Goal: Task Accomplishment & Management: Manage account settings

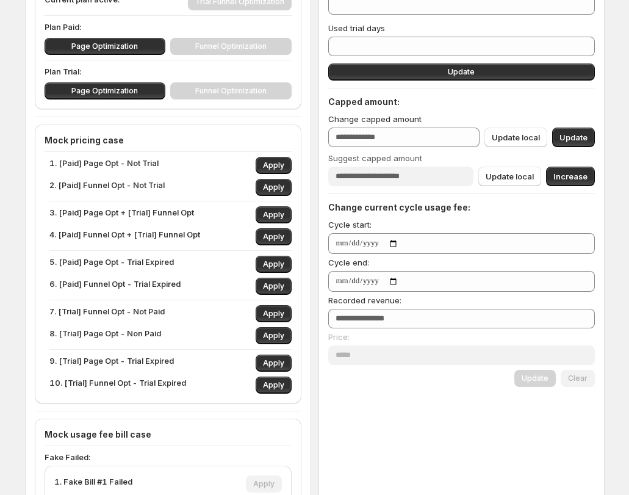
scroll to position [234, 0]
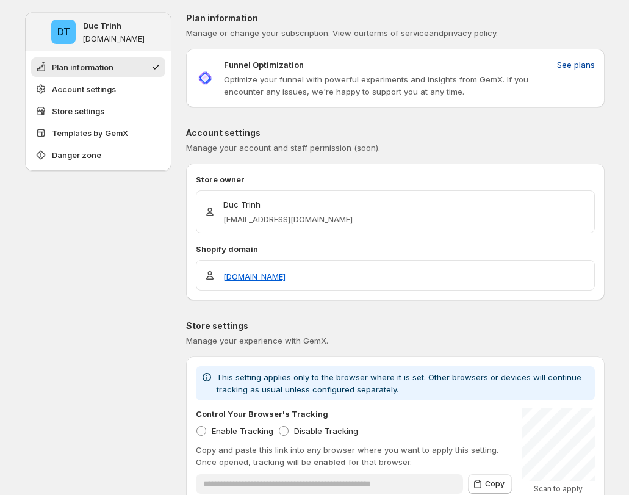
click at [579, 63] on span "See plans" at bounding box center [576, 65] width 38 height 12
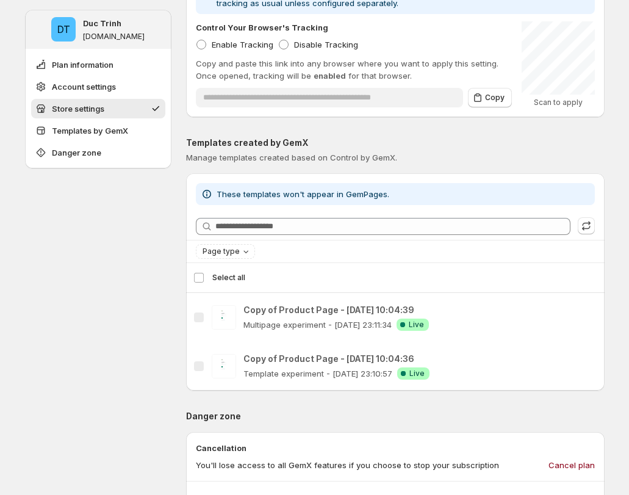
scroll to position [596, 0]
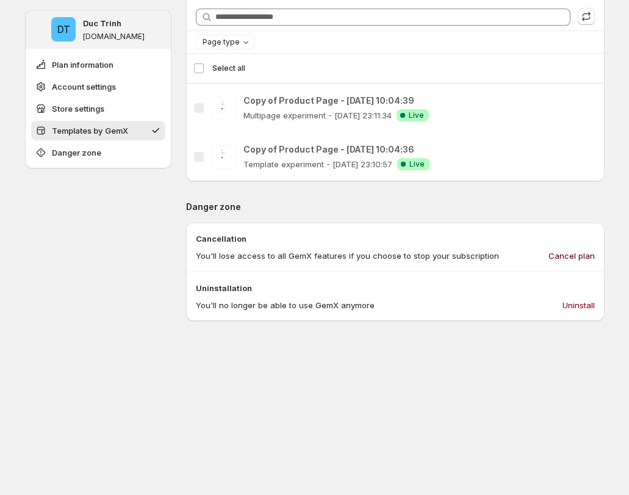
click at [588, 253] on span "Cancel plan" at bounding box center [572, 256] width 46 height 12
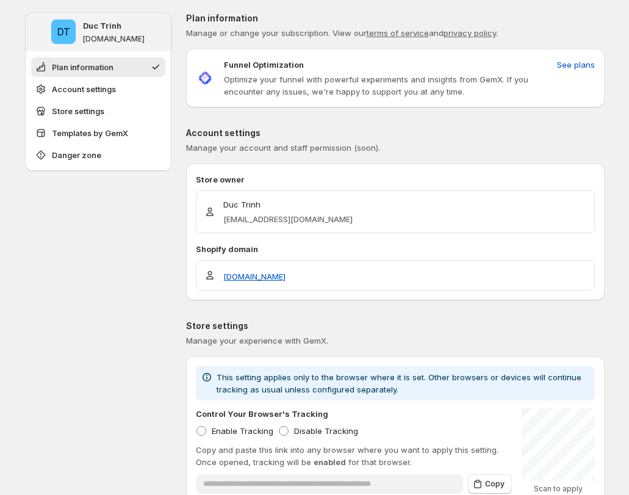
scroll to position [798, 0]
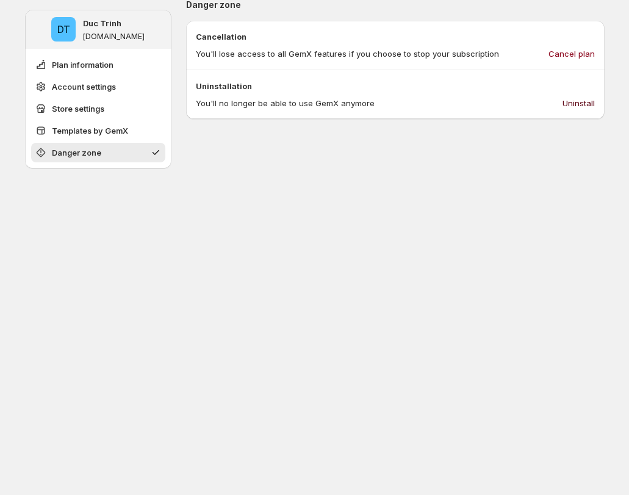
click at [579, 102] on span "Uninstall" at bounding box center [579, 103] width 32 height 12
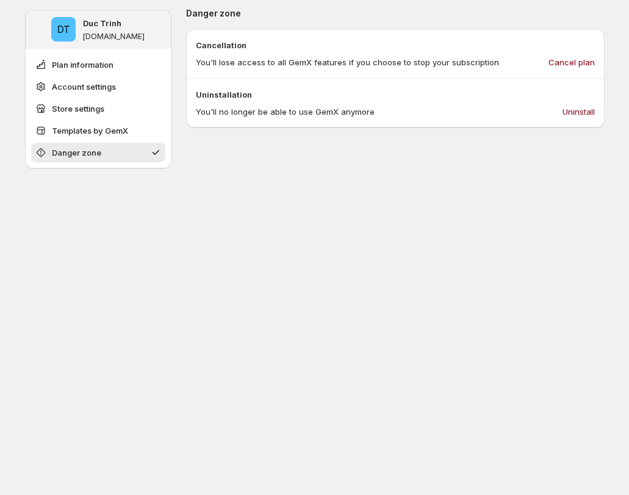
scroll to position [798, 0]
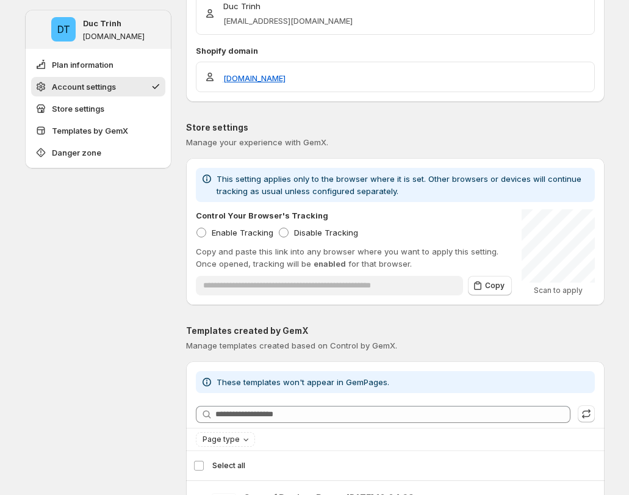
scroll to position [120, 0]
